Goal: Communication & Community: Share content

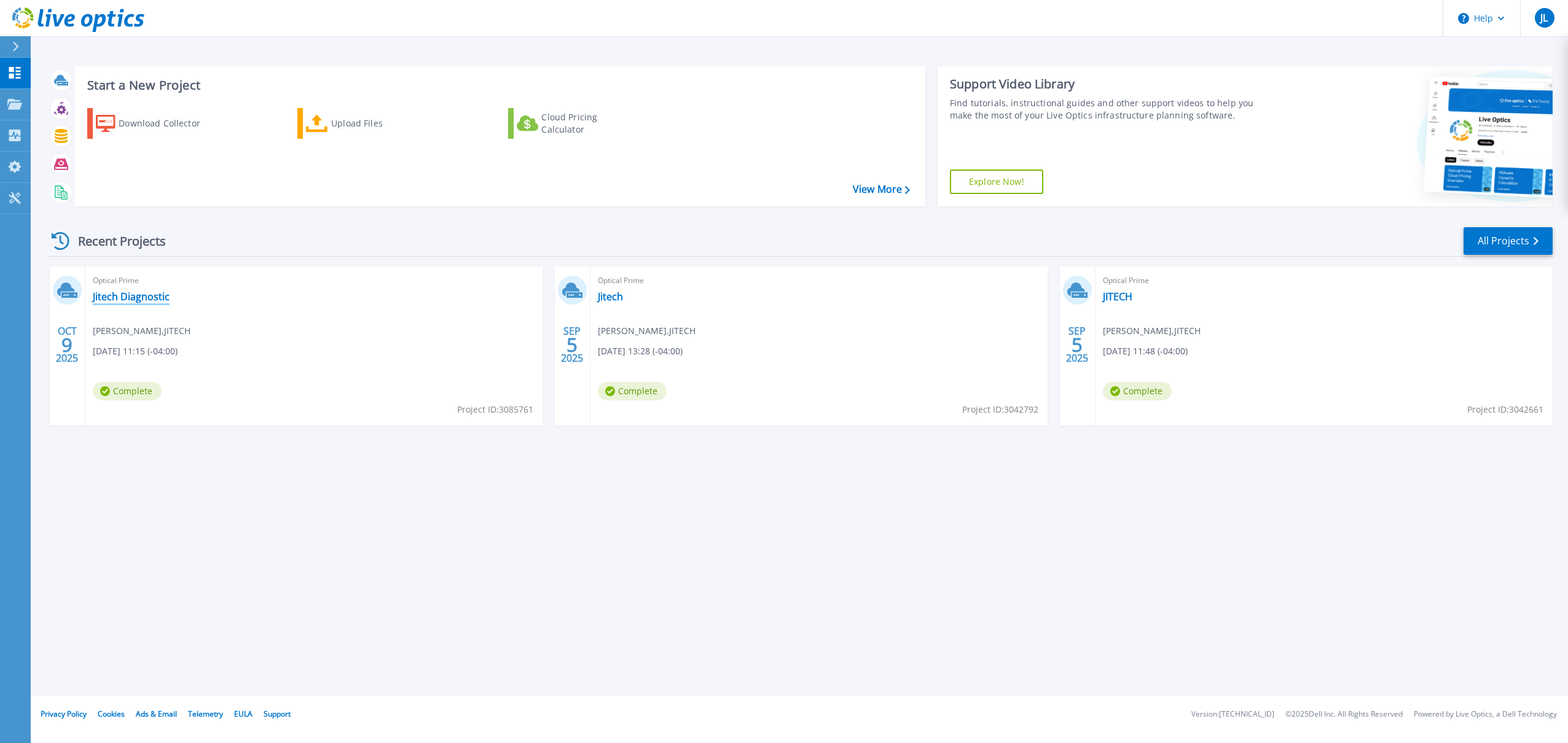
click at [143, 295] on link "Jitech Diagnostic" at bounding box center [131, 296] width 77 height 12
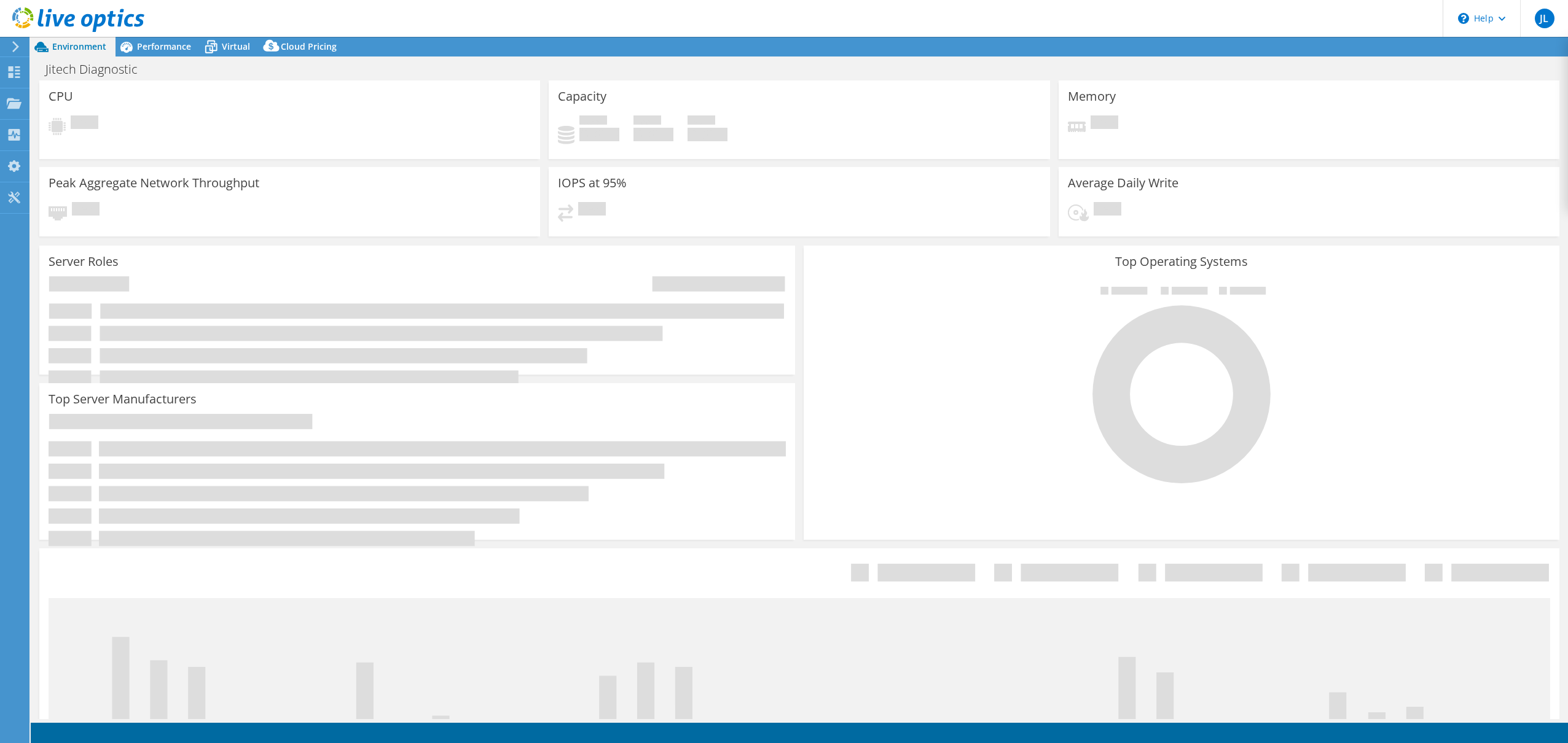
select select "USD"
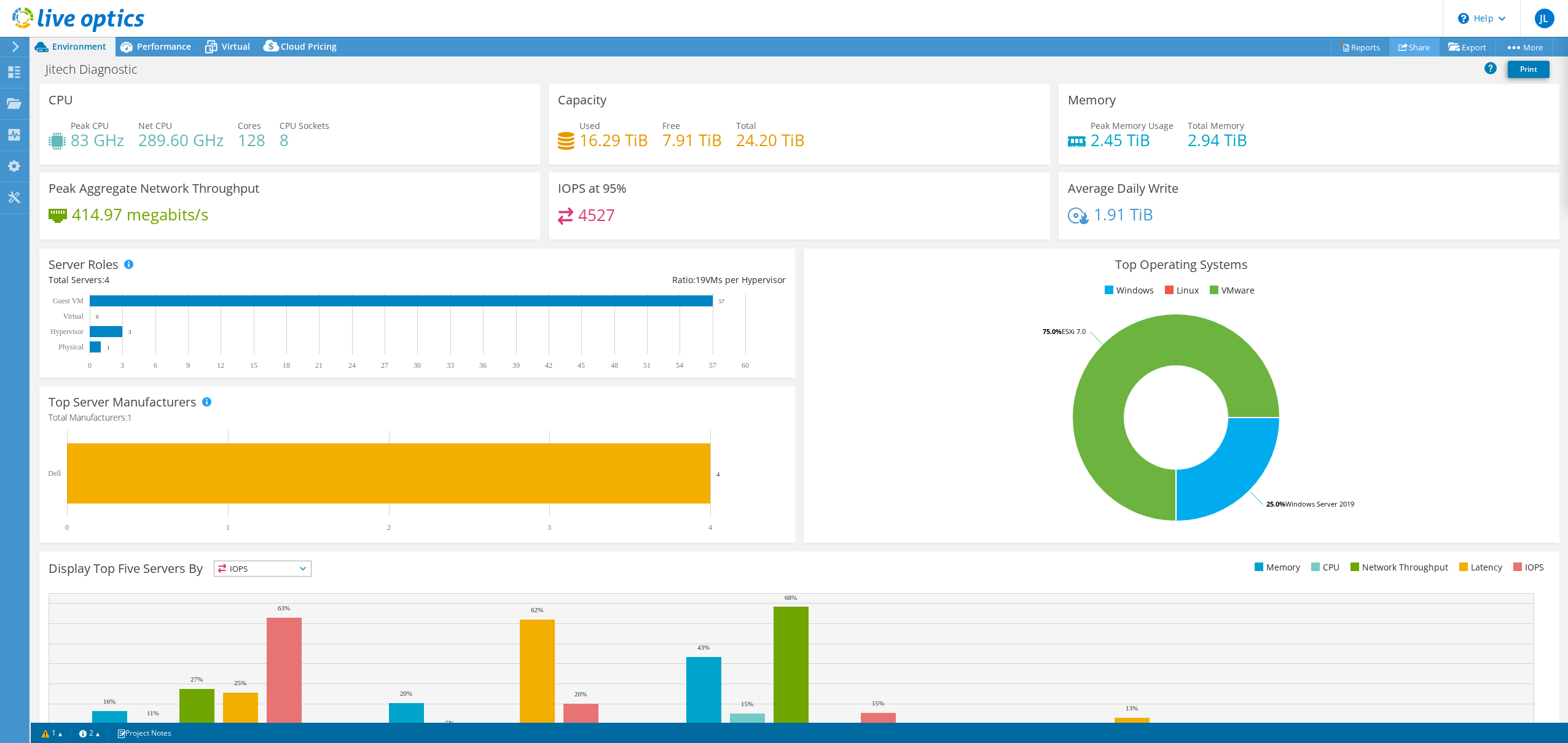
click at [1411, 45] on link "Share" at bounding box center [1414, 47] width 50 height 19
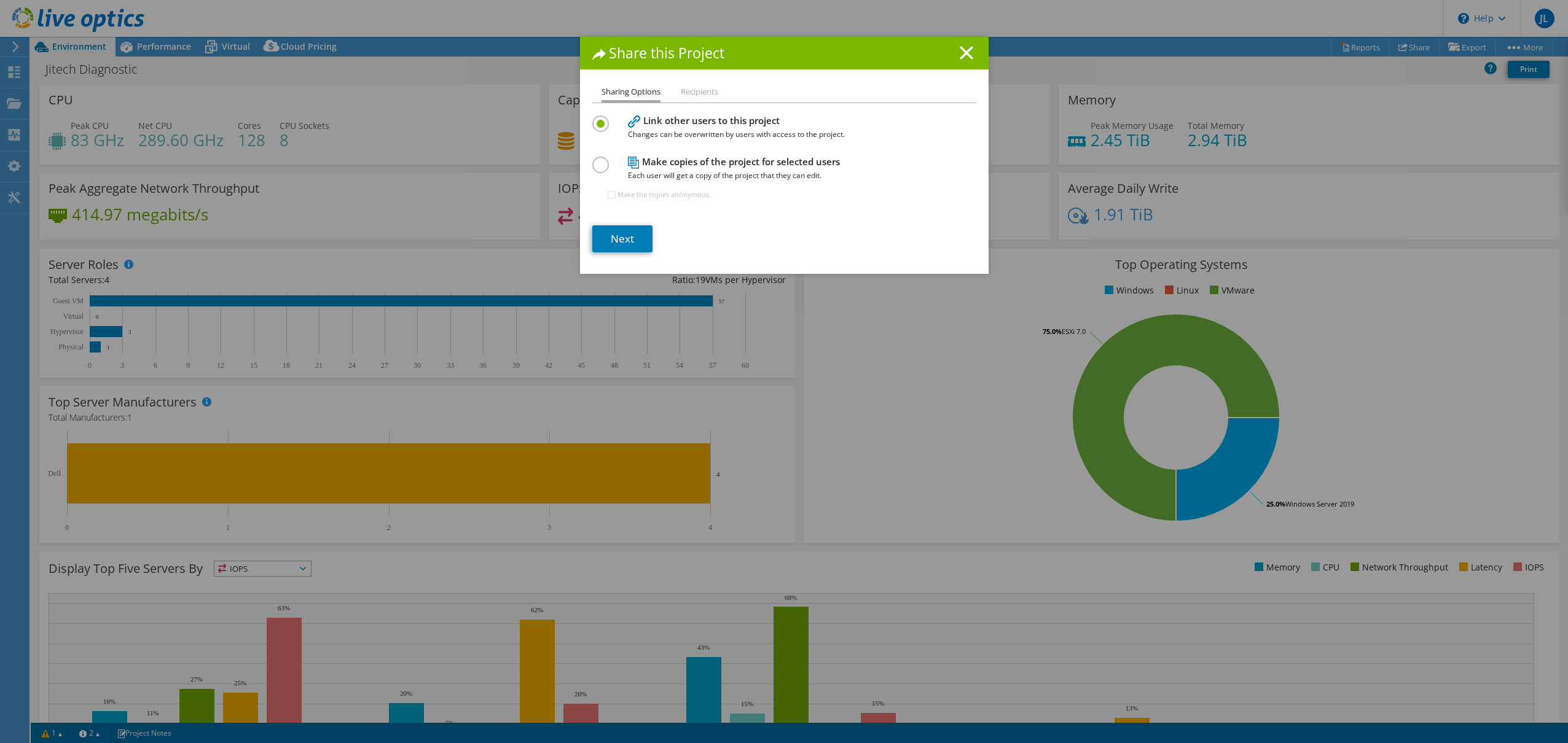
click at [704, 92] on li "Recipients" at bounding box center [699, 92] width 37 height 16
click at [598, 160] on label at bounding box center [603, 158] width 21 height 3
click at [0, 0] on input "radio" at bounding box center [0, 0] width 0 height 0
click at [604, 118] on label at bounding box center [603, 117] width 21 height 3
click at [0, 0] on input "radio" at bounding box center [0, 0] width 0 height 0
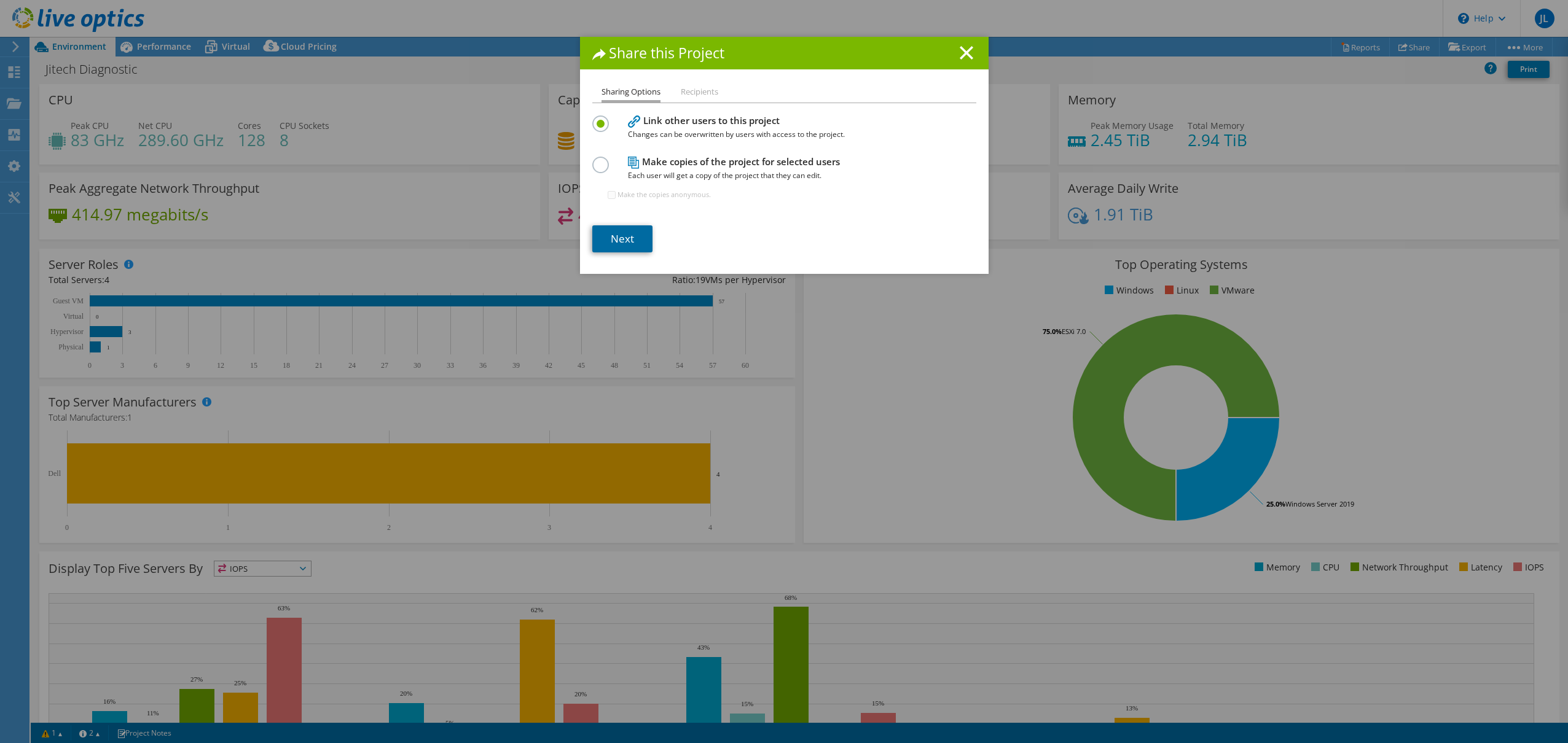
click at [618, 246] on link "Next" at bounding box center [622, 239] width 60 height 27
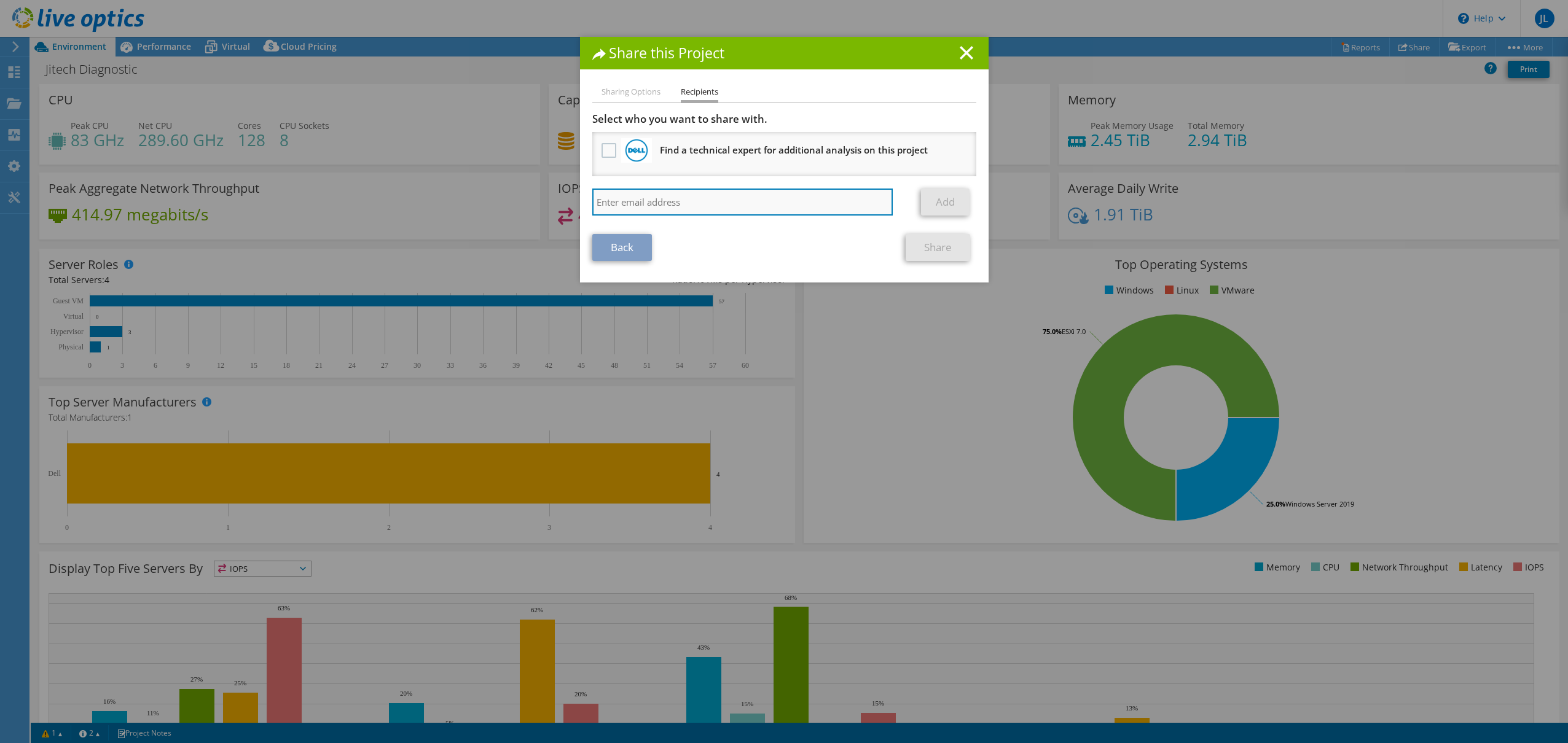
click at [657, 200] on input "search" at bounding box center [743, 202] width 301 height 27
click at [652, 198] on input "max" at bounding box center [743, 202] width 301 height 27
click at [604, 148] on label at bounding box center [610, 150] width 18 height 15
click at [0, 0] on input "checkbox" at bounding box center [0, 0] width 0 height 0
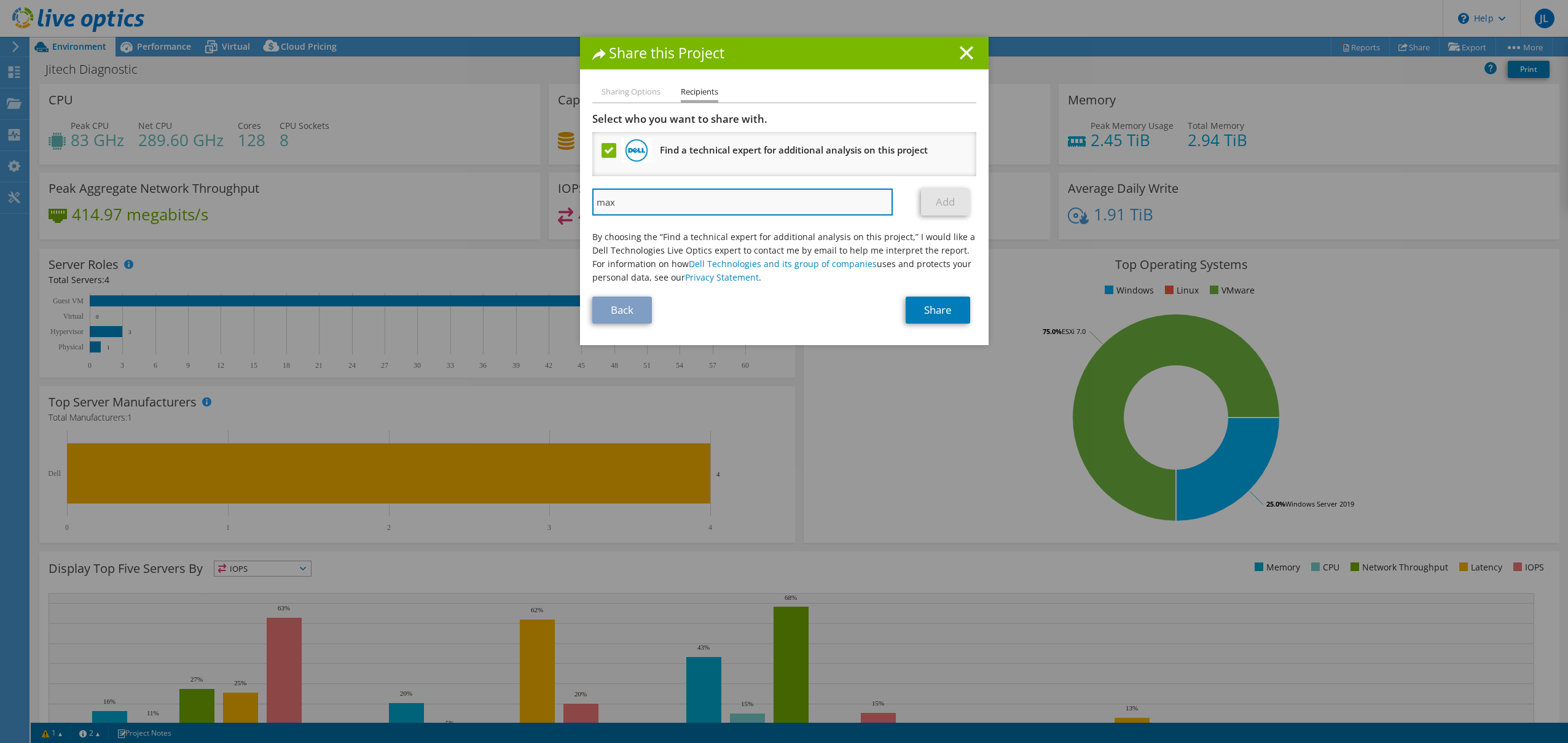
click at [652, 195] on input "max" at bounding box center [743, 202] width 301 height 27
click at [612, 146] on label at bounding box center [610, 150] width 18 height 15
click at [0, 0] on input "checkbox" at bounding box center [0, 0] width 0 height 0
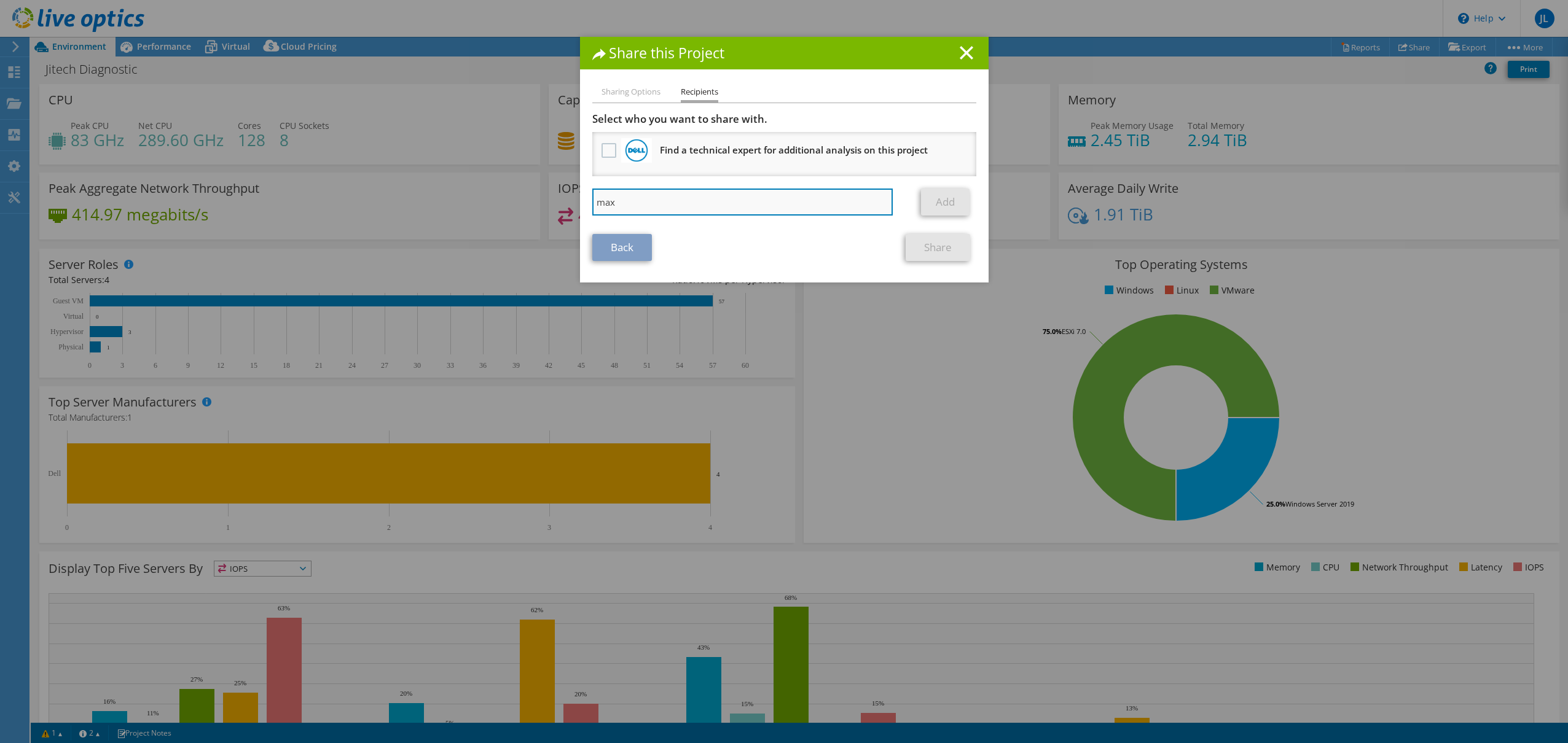
click at [619, 197] on input "max" at bounding box center [743, 202] width 301 height 27
type input "max.moore@dell.com"
click at [945, 205] on link "Add" at bounding box center [945, 202] width 49 height 27
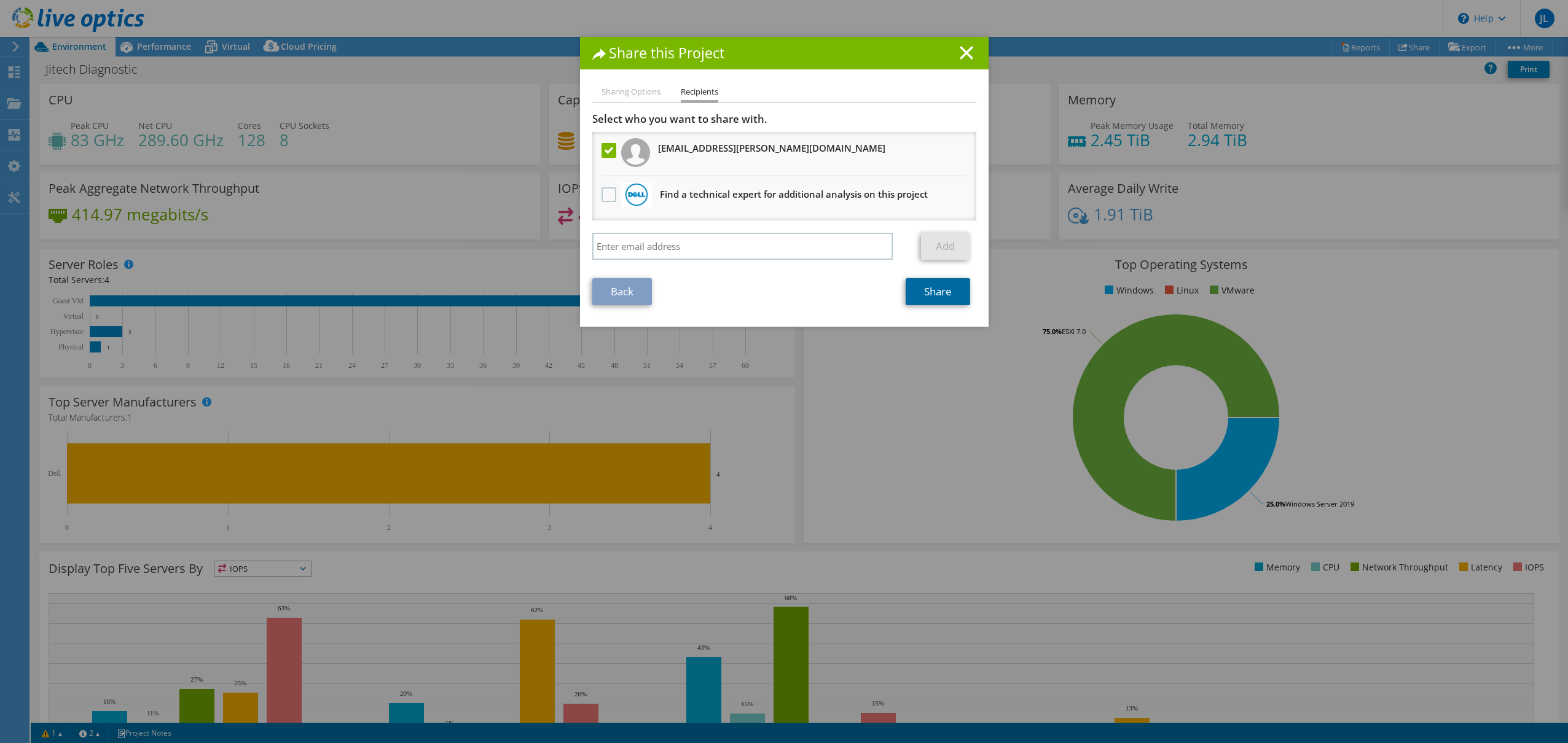
click at [944, 295] on link "Share" at bounding box center [937, 292] width 64 height 27
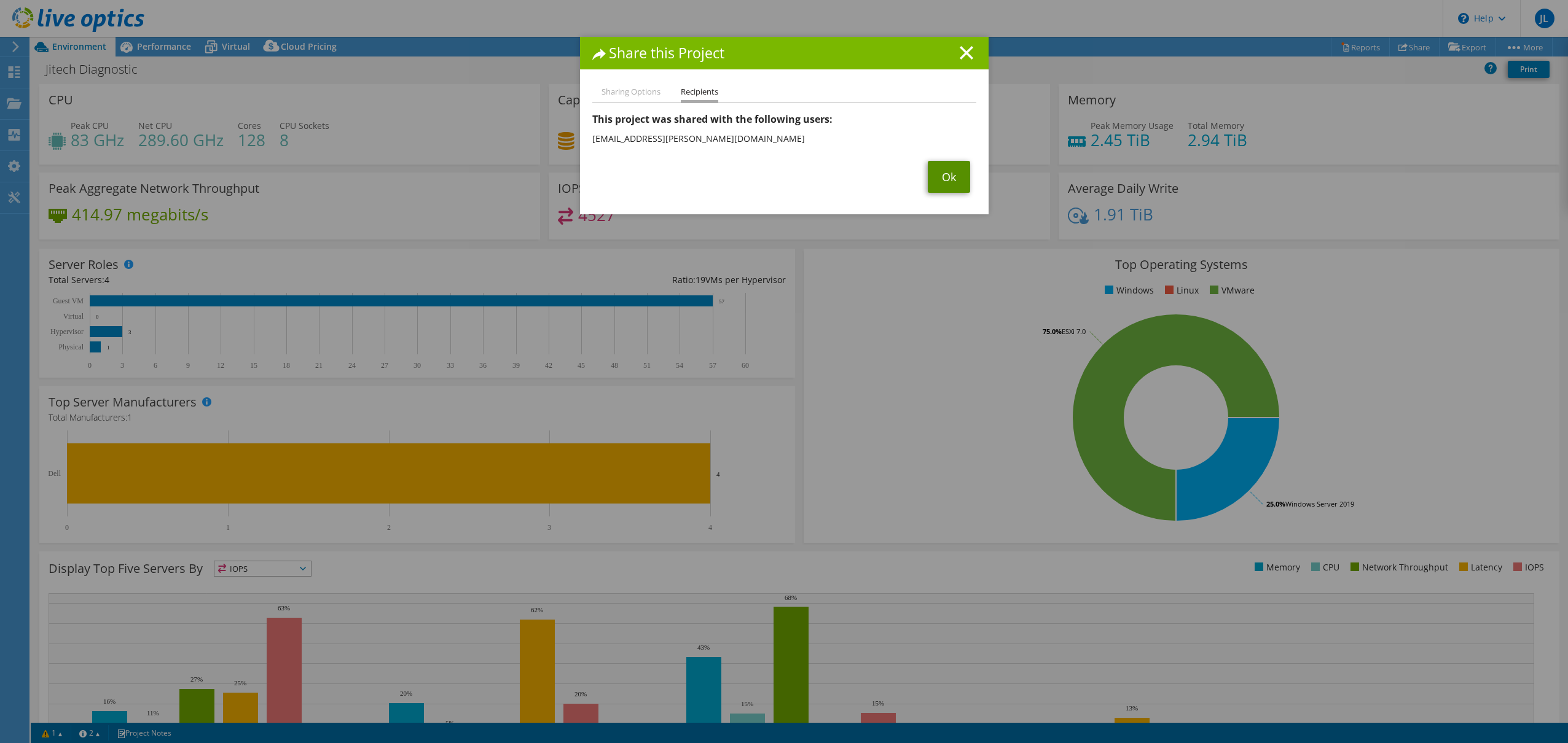
click at [951, 182] on link "Ok" at bounding box center [949, 176] width 42 height 32
